Goal: Task Accomplishment & Management: Manage account settings

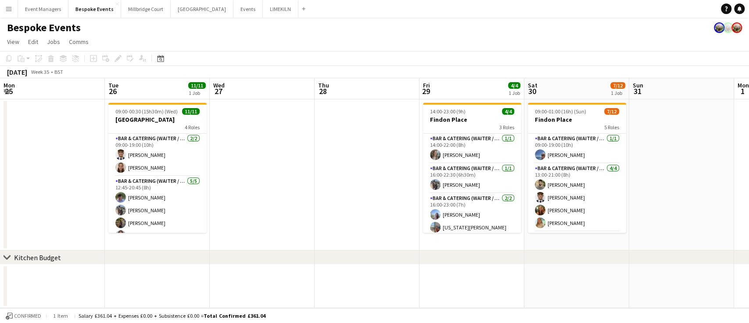
scroll to position [0, 447]
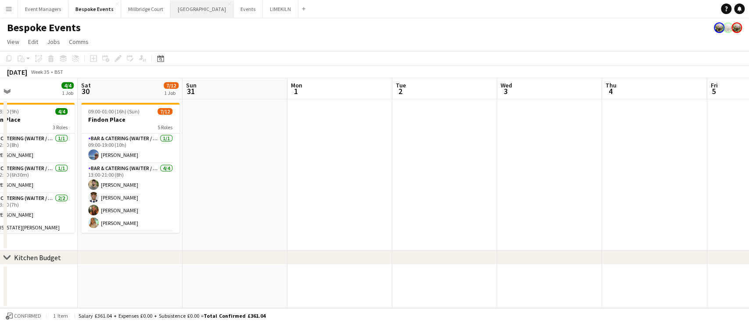
click at [179, 12] on button "[GEOGRAPHIC_DATA] Close" at bounding box center [202, 8] width 63 height 17
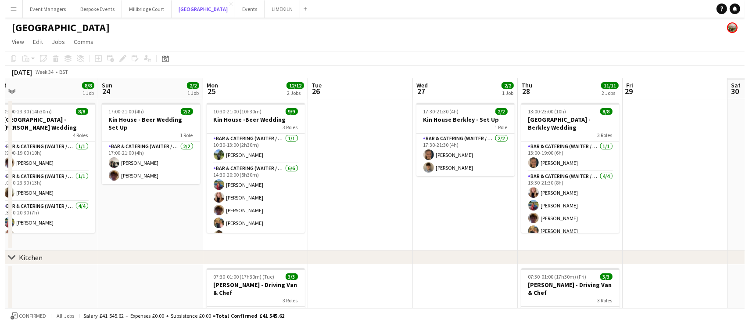
scroll to position [0, 243]
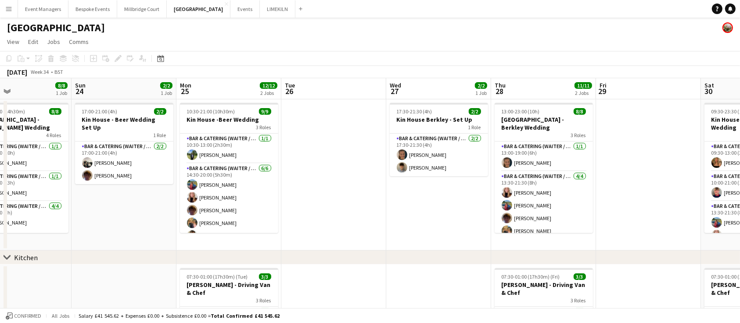
click at [10, 6] on app-icon "Menu" at bounding box center [8, 8] width 7 height 7
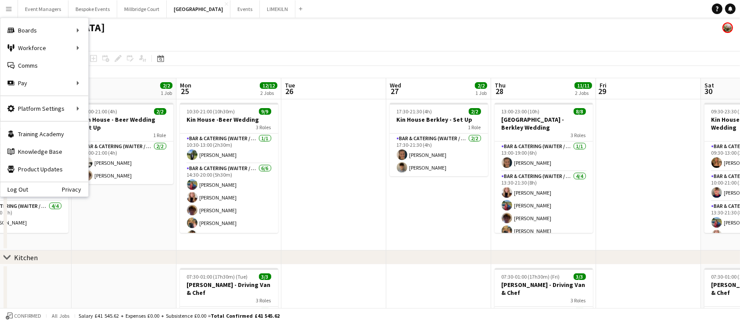
click at [306, 79] on app-board-header-date "Tue 26" at bounding box center [333, 88] width 105 height 21
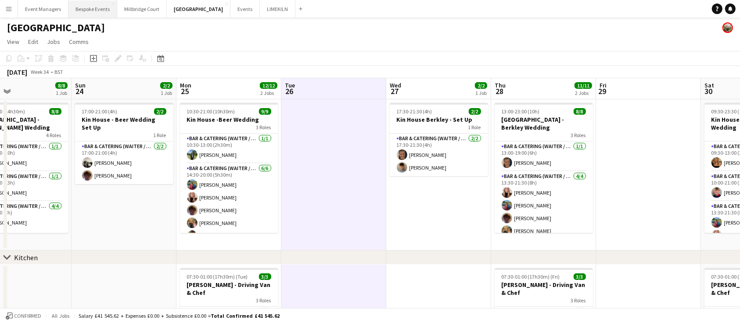
click at [97, 5] on button "Bespoke Events Close" at bounding box center [92, 8] width 49 height 17
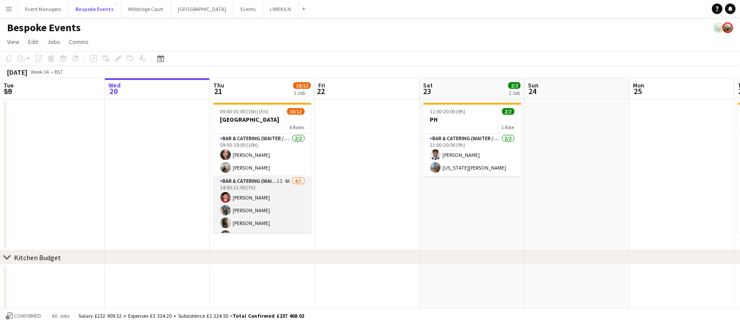
scroll to position [122, 0]
click at [276, 211] on app-card-role "Bar Team 5I [DATE] 18:00-01:00 (7h) [PERSON_NAME] [PERSON_NAME] single-neutral-…" at bounding box center [262, 204] width 98 height 55
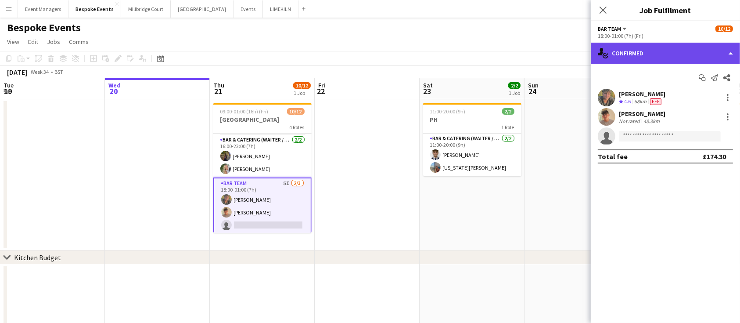
click at [670, 52] on div "single-neutral-actions-check-2 Confirmed" at bounding box center [665, 53] width 149 height 21
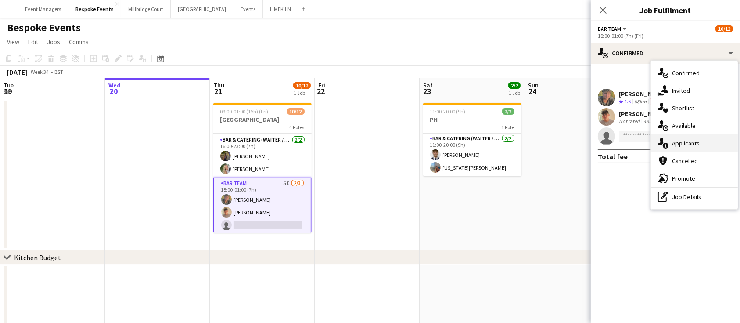
click at [680, 145] on div "single-neutral-actions-information Applicants" at bounding box center [694, 143] width 87 height 18
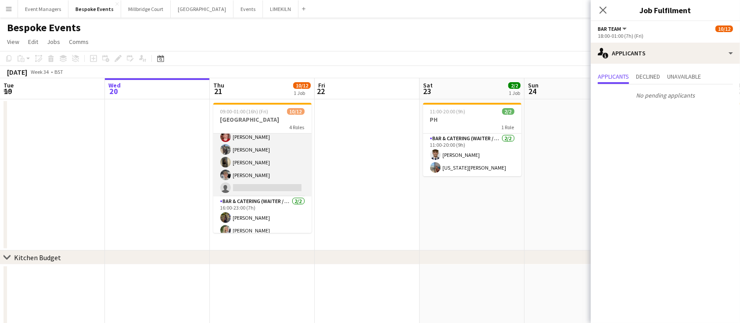
click at [271, 173] on app-card-role "Bar & Catering (Waiter / waitress) 1I 4A [DATE] 14:00-21:00 (7h) [PERSON_NAME] …" at bounding box center [262, 155] width 98 height 81
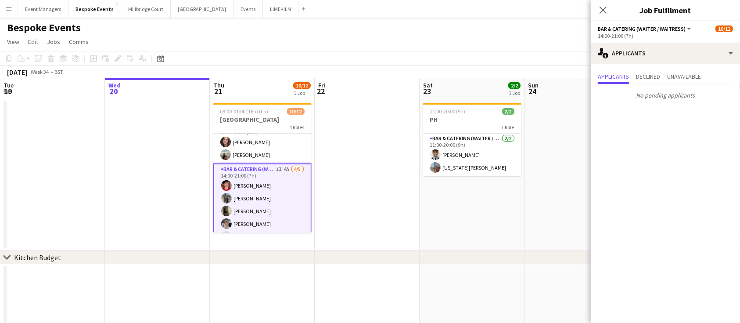
scroll to position [0, 0]
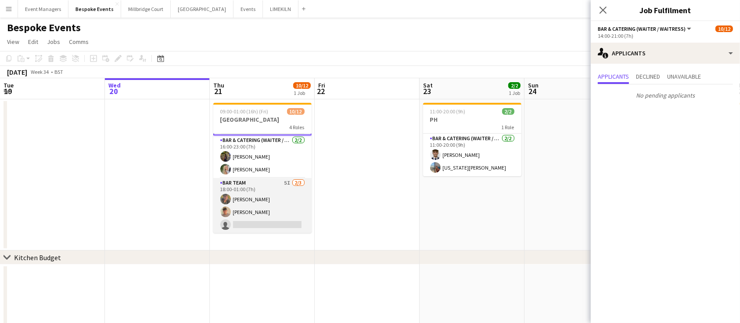
click at [268, 202] on app-card-role "Bar Team 5I [DATE] 18:00-01:00 (7h) [PERSON_NAME] [PERSON_NAME] single-neutral-…" at bounding box center [262, 205] width 98 height 55
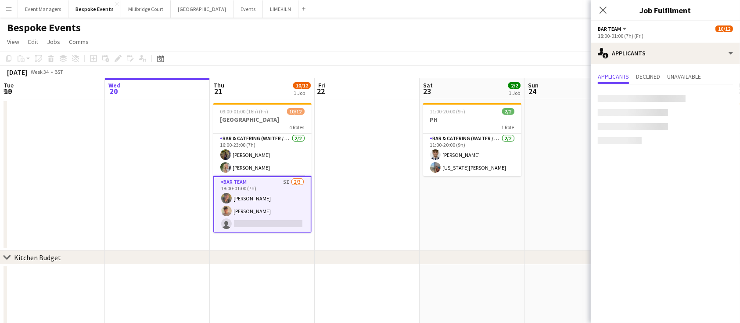
scroll to position [123, 0]
click at [603, 9] on icon at bounding box center [603, 10] width 8 height 8
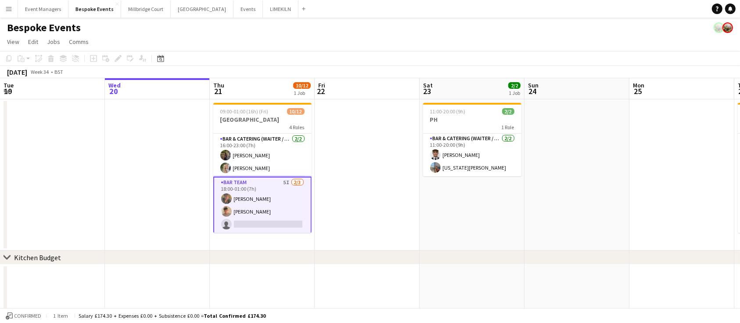
click at [270, 198] on app-card-role "Bar Team 5I [DATE] 18:00-01:00 (7h) [PERSON_NAME] [PERSON_NAME] single-neutral-…" at bounding box center [262, 204] width 98 height 57
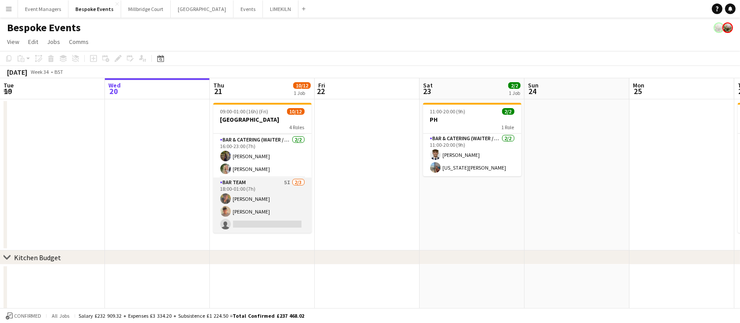
scroll to position [122, 0]
click at [245, 196] on app-card-role "Bar Team 5I [DATE] 18:00-01:00 (7h) [PERSON_NAME] [PERSON_NAME] single-neutral-…" at bounding box center [262, 204] width 98 height 55
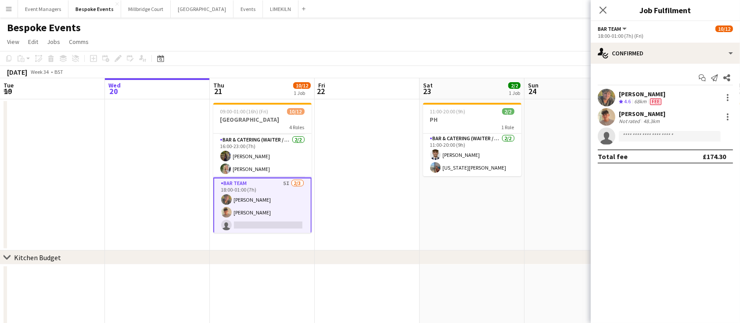
scroll to position [123, 0]
click at [611, 92] on app-user-avatar at bounding box center [607, 98] width 18 height 18
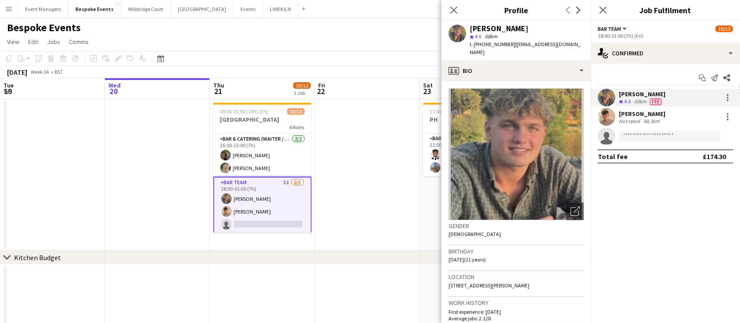
click at [607, 115] on app-user-avatar at bounding box center [607, 117] width 18 height 18
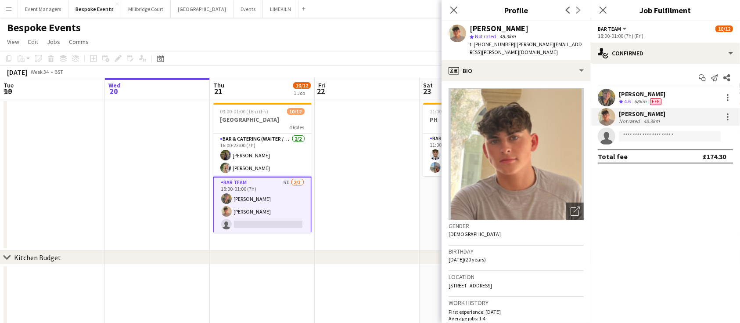
click at [607, 94] on app-user-avatar at bounding box center [607, 98] width 18 height 18
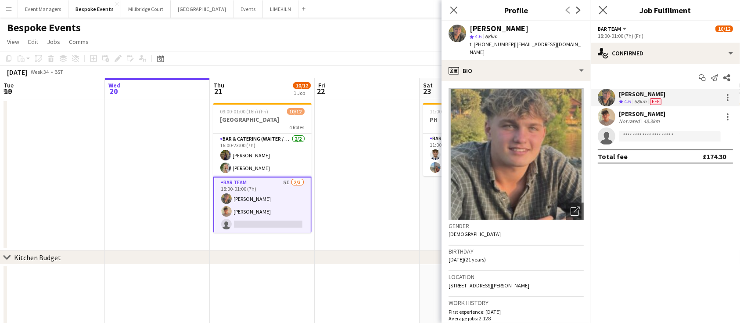
click at [603, 5] on app-icon "Close pop-in" at bounding box center [603, 10] width 13 height 13
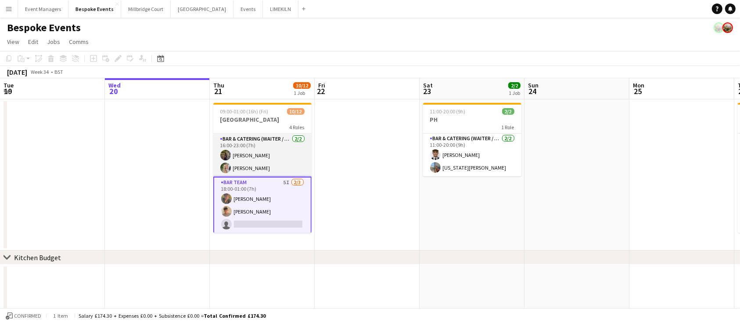
click at [255, 158] on app-card-role "Bar & Catering (Waiter / waitress) [DATE] 16:00-23:00 (7h) [PERSON_NAME] [PERSO…" at bounding box center [262, 155] width 98 height 43
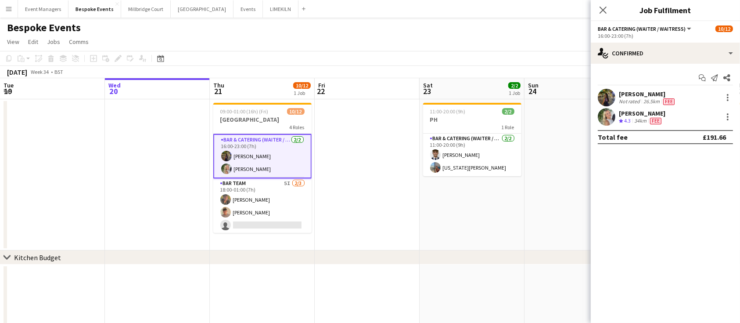
click at [604, 114] on app-user-avatar at bounding box center [607, 117] width 18 height 18
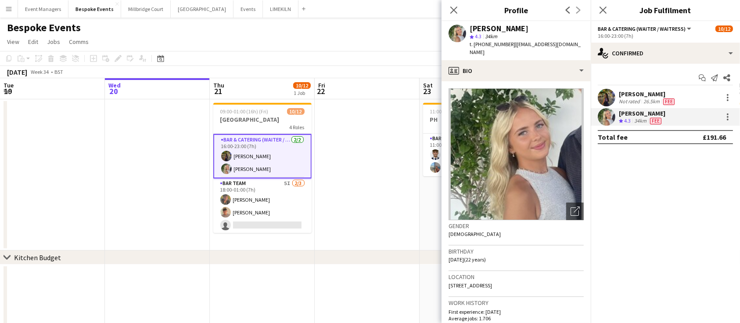
click at [607, 90] on app-user-avatar at bounding box center [607, 98] width 18 height 18
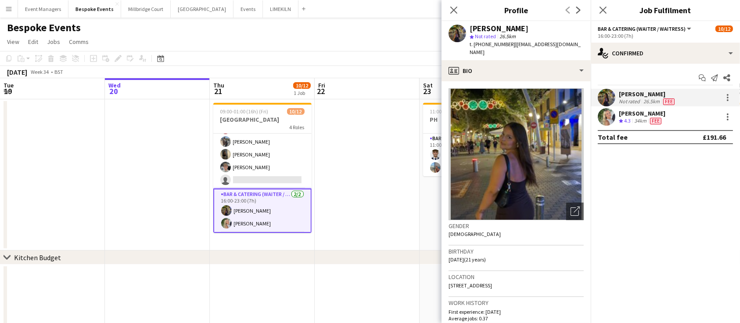
scroll to position [40, 0]
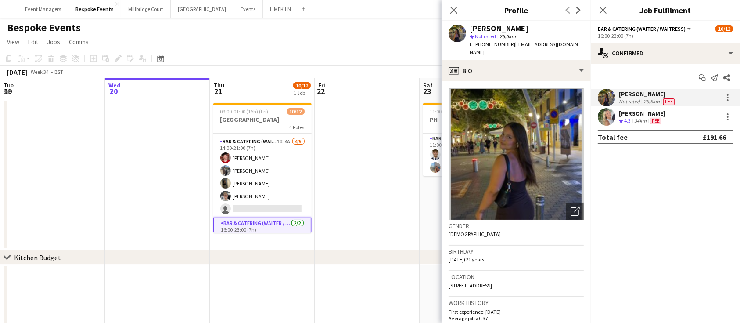
click at [254, 160] on app-card-role "Bar & Catering (Waiter / waitress) 1I 4A [DATE] 14:00-21:00 (7h) [PERSON_NAME] …" at bounding box center [262, 177] width 98 height 81
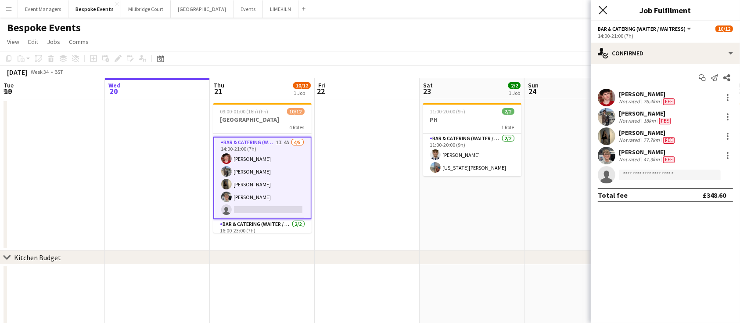
click at [602, 10] on icon "Close pop-in" at bounding box center [603, 10] width 8 height 8
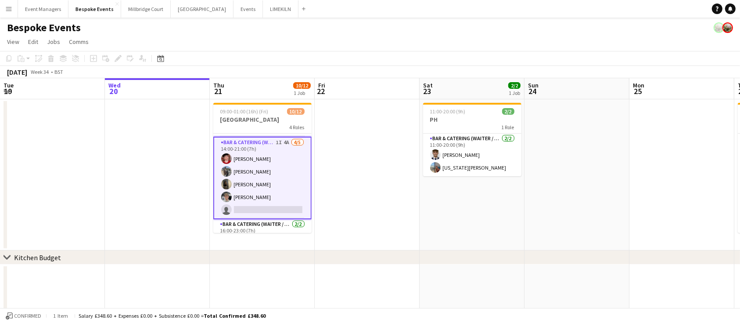
scroll to position [0, 0]
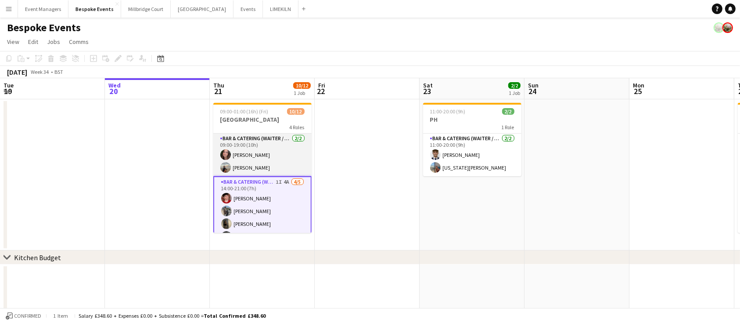
click at [270, 156] on app-card-role "Bar & Catering (Waiter / waitress) [DATE] 09:00-19:00 (10h) [PERSON_NAME] [PERS…" at bounding box center [262, 154] width 98 height 43
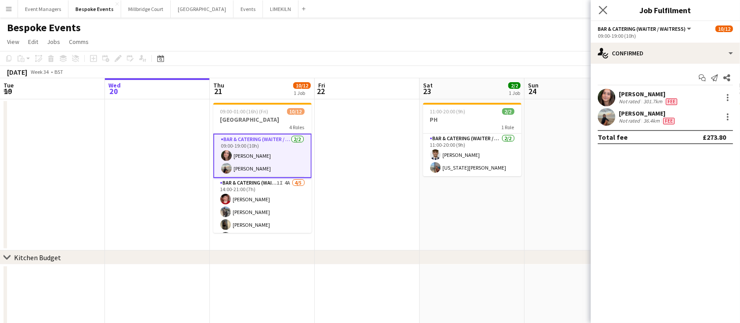
click at [608, 10] on app-icon "Close pop-in" at bounding box center [603, 10] width 13 height 13
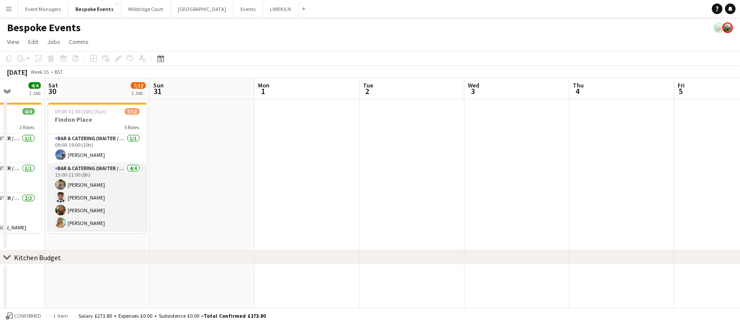
scroll to position [136, 0]
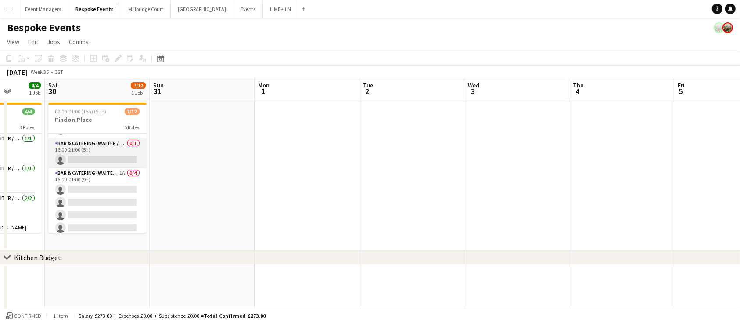
click at [105, 154] on app-card-role "Bar & Catering (Waiter / waitress) 0/1 16:00-21:00 (5h) single-neutral-actions" at bounding box center [97, 153] width 98 height 30
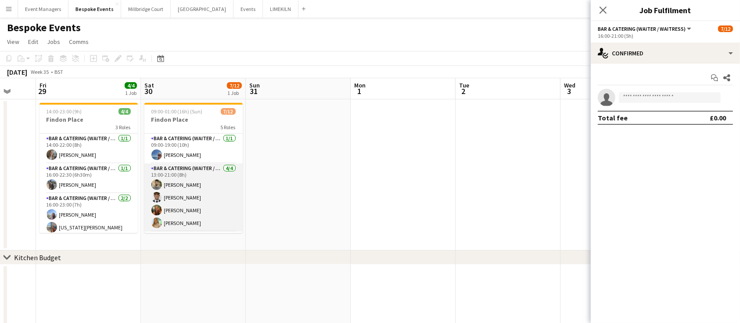
scroll to position [25, 0]
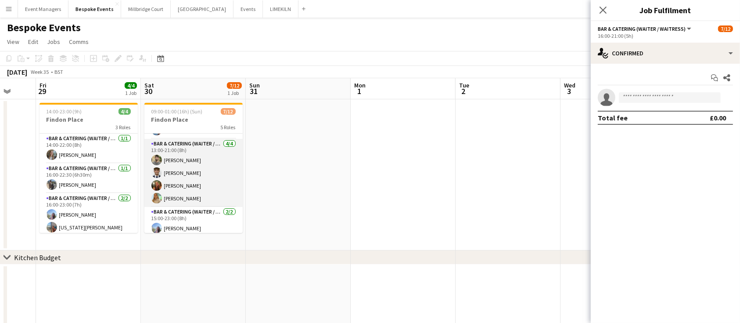
click at [203, 175] on app-card-role "Bar & Catering (Waiter / waitress) [DATE] 13:00-21:00 (8h) [PERSON_NAME] [PERSO…" at bounding box center [193, 173] width 98 height 68
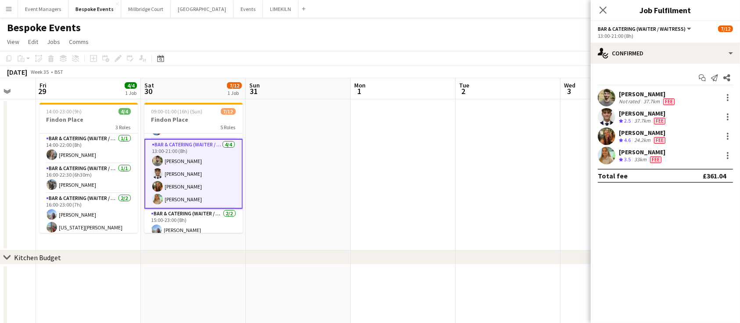
click at [605, 135] on app-user-avatar at bounding box center [607, 136] width 18 height 18
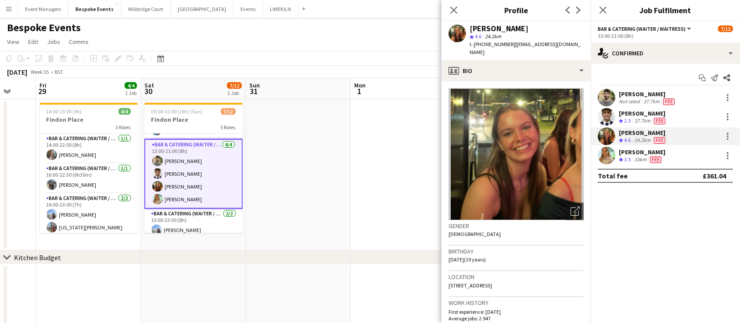
click at [608, 151] on app-user-avatar at bounding box center [607, 156] width 18 height 18
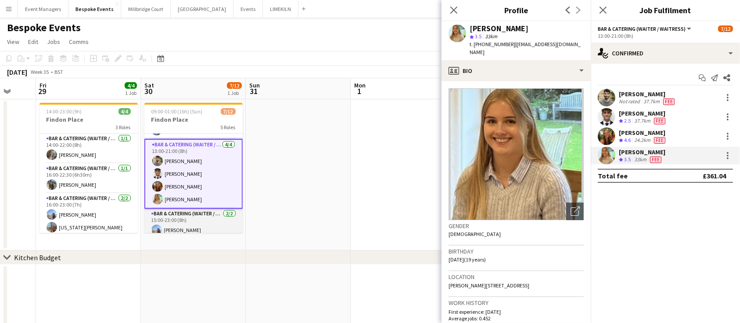
click at [194, 221] on app-card-role "Bar & Catering (Waiter / waitress) [DATE] 15:00-23:00 (8h) [PERSON_NAME] [PERSO…" at bounding box center [193, 230] width 98 height 43
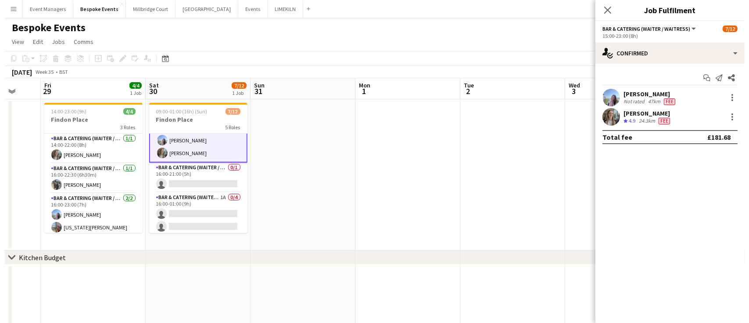
scroll to position [115, 0]
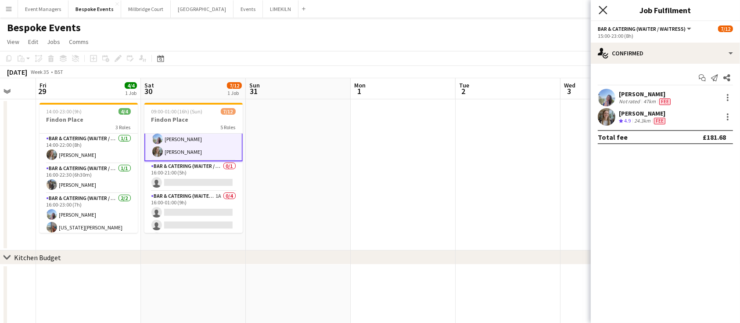
click at [603, 10] on icon at bounding box center [603, 10] width 8 height 8
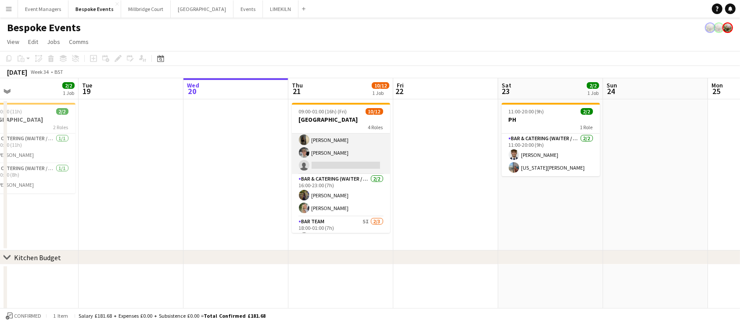
scroll to position [122, 0]
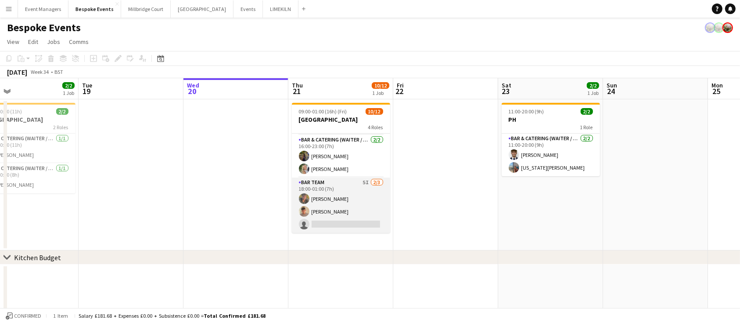
click at [341, 206] on app-card-role "Bar Team 5I [DATE] 18:00-01:00 (7h) [PERSON_NAME] [PERSON_NAME] single-neutral-…" at bounding box center [341, 204] width 98 height 55
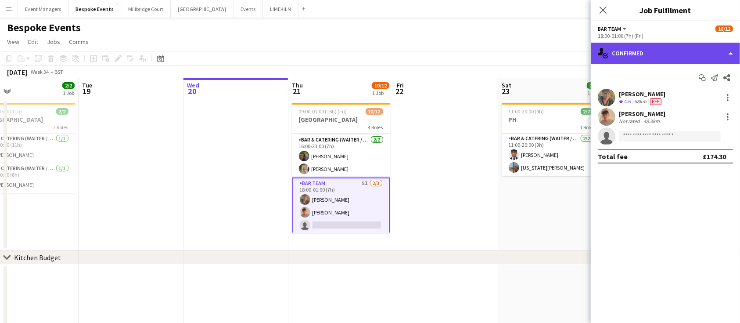
click at [666, 54] on div "single-neutral-actions-check-2 Confirmed" at bounding box center [665, 53] width 149 height 21
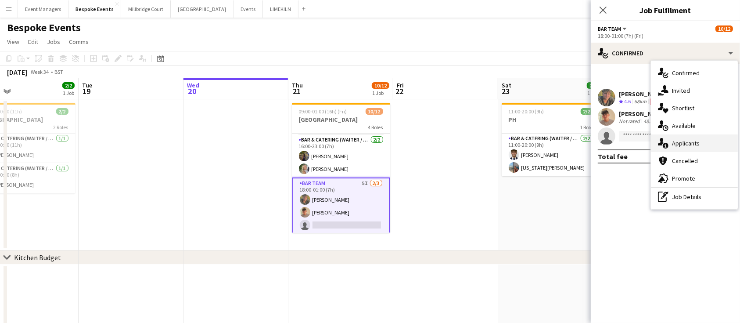
click at [700, 145] on div "single-neutral-actions-information Applicants" at bounding box center [694, 143] width 87 height 18
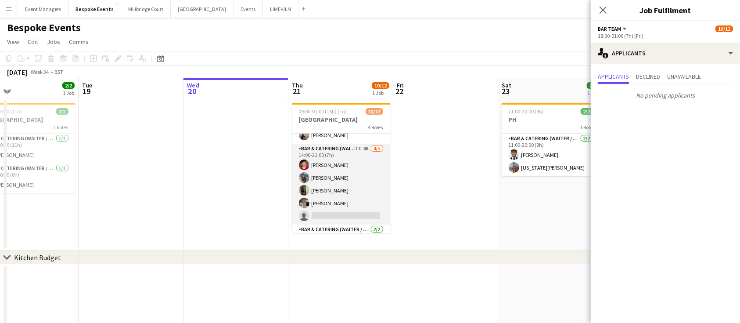
scroll to position [0, 0]
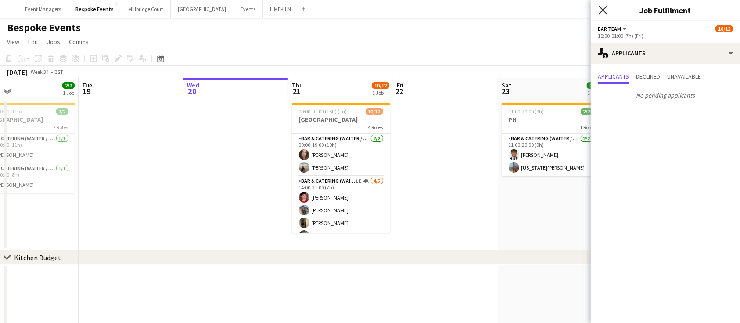
click at [604, 8] on icon at bounding box center [603, 10] width 8 height 8
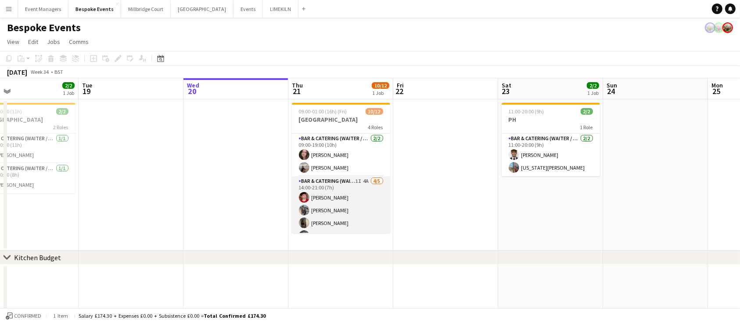
scroll to position [123, 0]
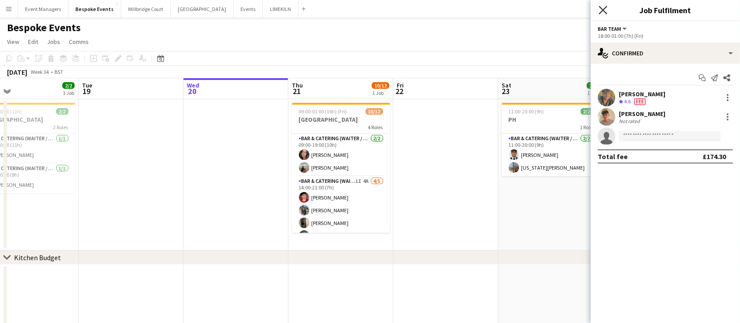
click at [607, 12] on icon "Close pop-in" at bounding box center [603, 10] width 8 height 8
